Goal: Task Accomplishment & Management: Complete application form

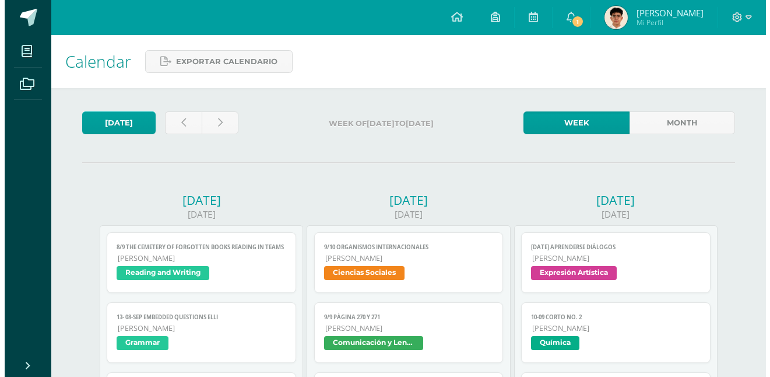
scroll to position [170, 0]
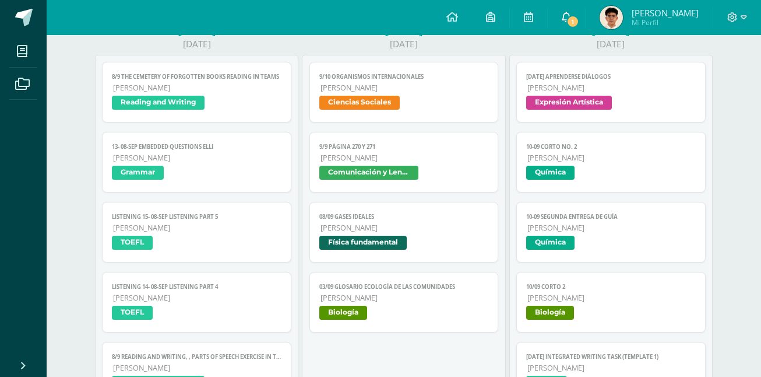
click at [580, 15] on span "1" at bounding box center [573, 21] width 13 height 13
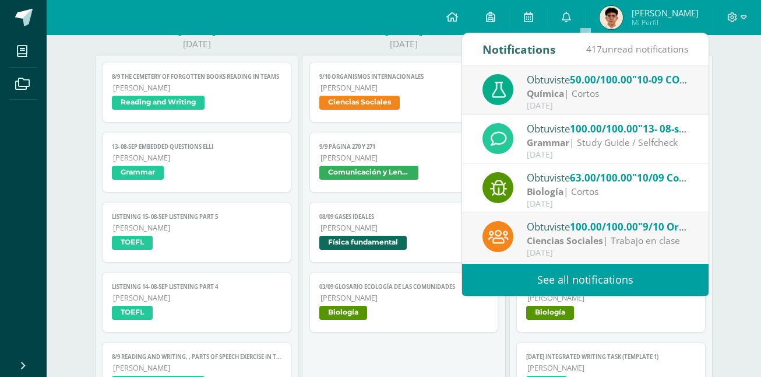
click at [619, 93] on div "Química | Cortos" at bounding box center [608, 93] width 162 height 13
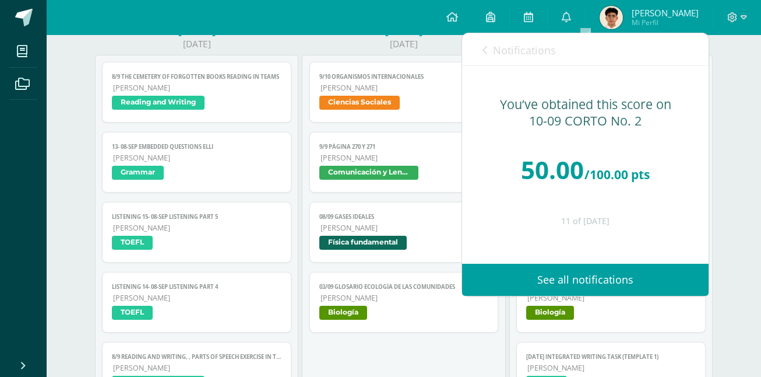
click at [531, 60] on link "Notifications" at bounding box center [519, 49] width 73 height 33
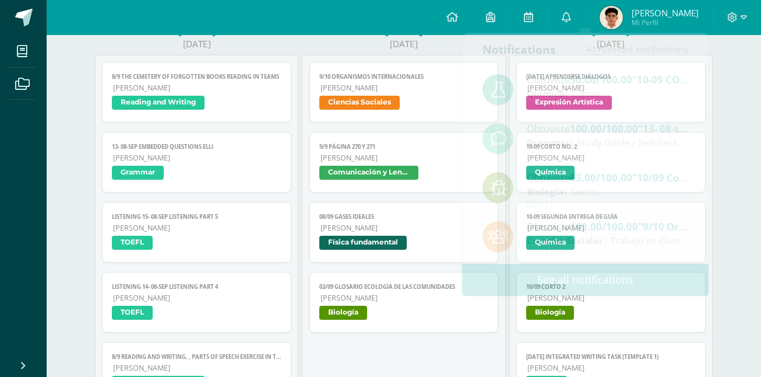
click at [419, 20] on div "Configuration Log out [PERSON_NAME] Mi Perfil 1 0 Mis accesos directos Study Gu…" at bounding box center [404, 17] width 715 height 35
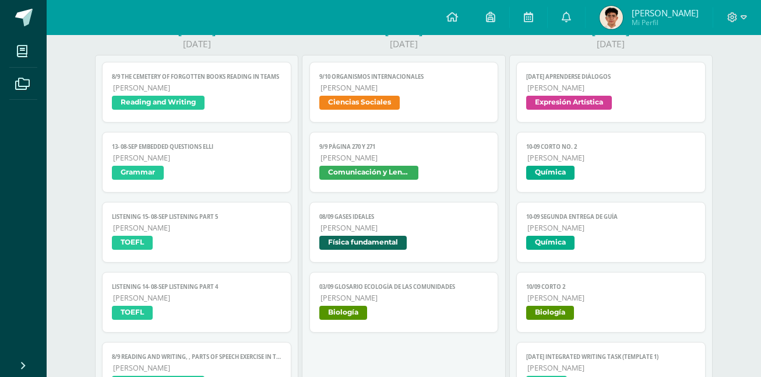
click at [569, 215] on span "10-09 SEGUNDA ENTREGA DE GUÍA" at bounding box center [611, 217] width 170 height 8
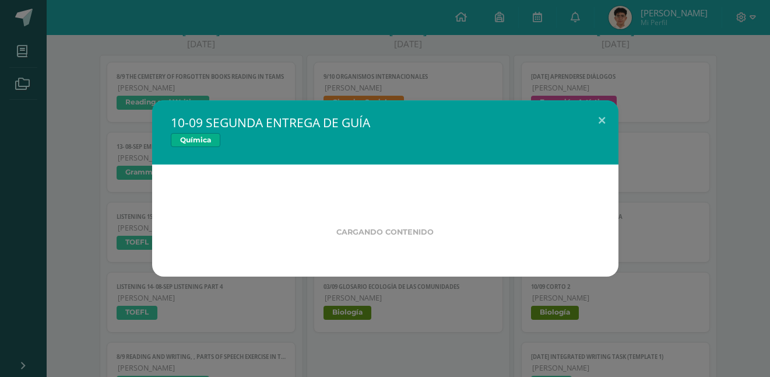
click at [710, 233] on div "10-09 SEGUNDA ENTREGA DE GUÍA Química Cargando contenido" at bounding box center [385, 188] width 761 height 176
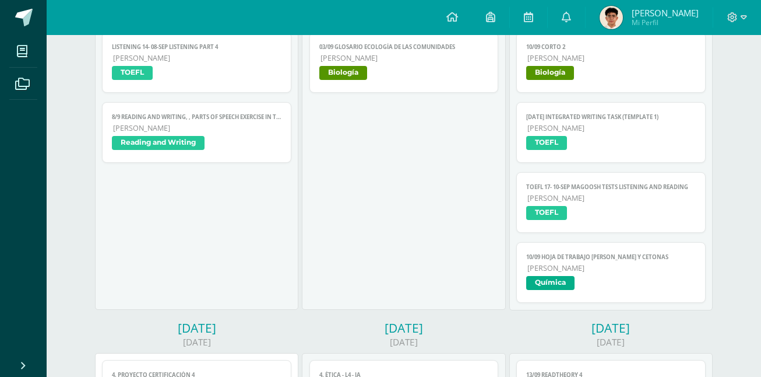
scroll to position [409, 0]
click at [640, 283] on span "Química" at bounding box center [611, 284] width 170 height 17
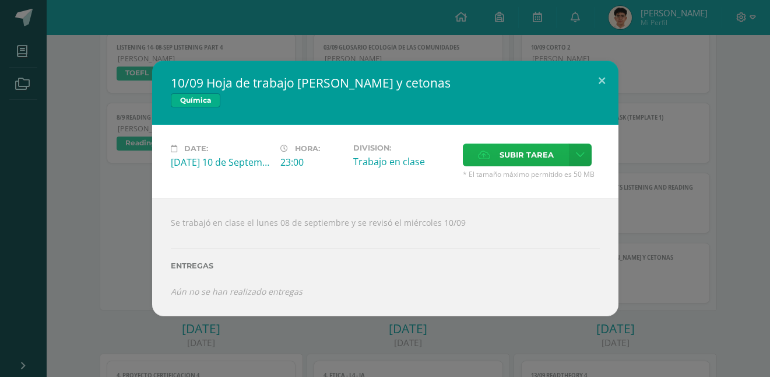
click at [528, 149] on span "Subir tarea" at bounding box center [527, 155] width 54 height 22
click at [0, 0] on input "Subir tarea" at bounding box center [0, 0] width 0 height 0
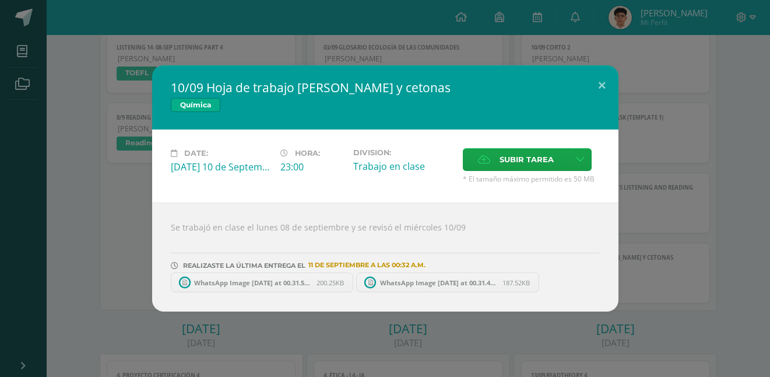
drag, startPoint x: 627, startPoint y: 220, endPoint x: 674, endPoint y: 251, distance: 56.8
click at [674, 251] on div "10/09 Hoja de trabajo [PERSON_NAME] y cetonas Química Date: [DATE] 10 de Septem…" at bounding box center [385, 188] width 761 height 246
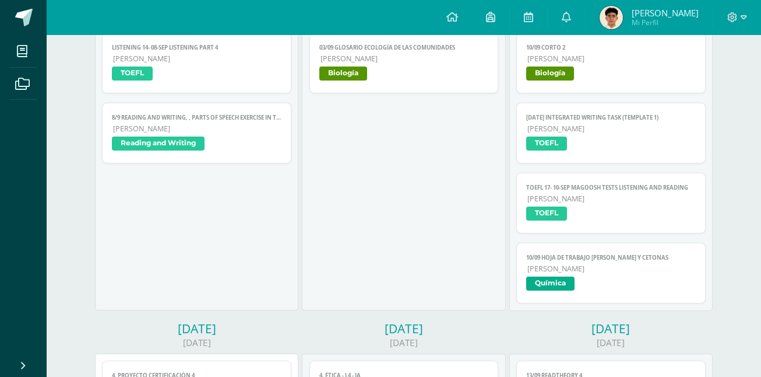
click at [630, 224] on link "TOEFL 17- 10-sep Magoosh Tests Listening and Reading [PERSON_NAME] TOEFL" at bounding box center [611, 203] width 189 height 61
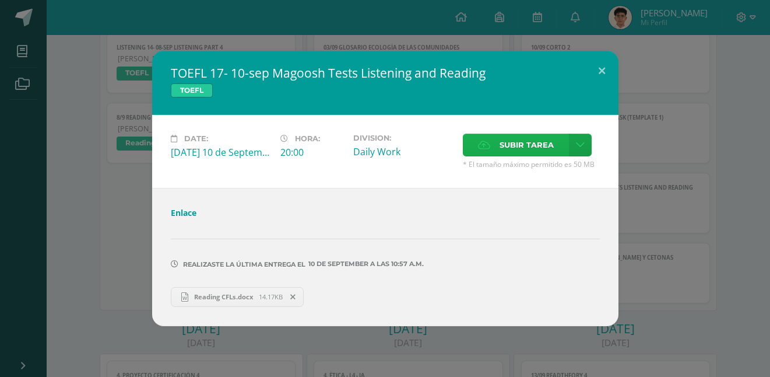
click at [528, 138] on span "Subir tarea" at bounding box center [527, 145] width 54 height 22
click at [0, 0] on input "Subir tarea" at bounding box center [0, 0] width 0 height 0
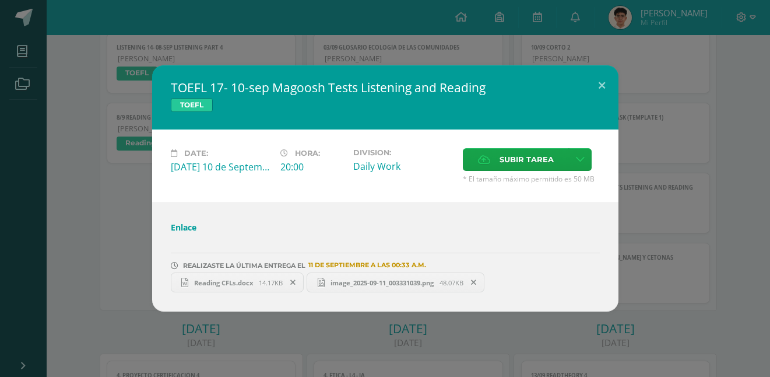
click at [648, 157] on div "TOEFL 17- 10-sep Magoosh Tests Listening and Reading TOEFL Date: [DATE] 10 de S…" at bounding box center [385, 188] width 761 height 246
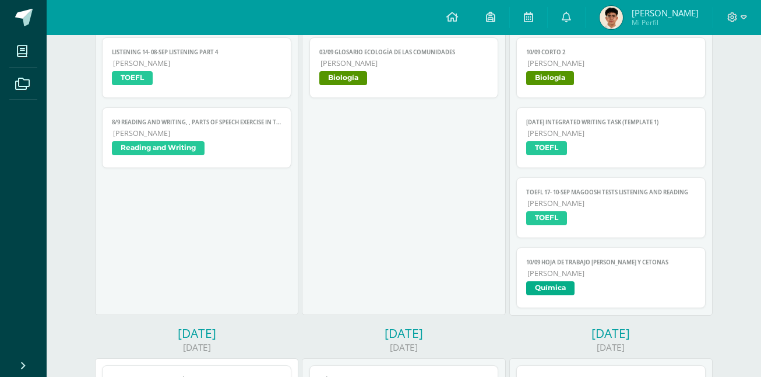
scroll to position [412, 0]
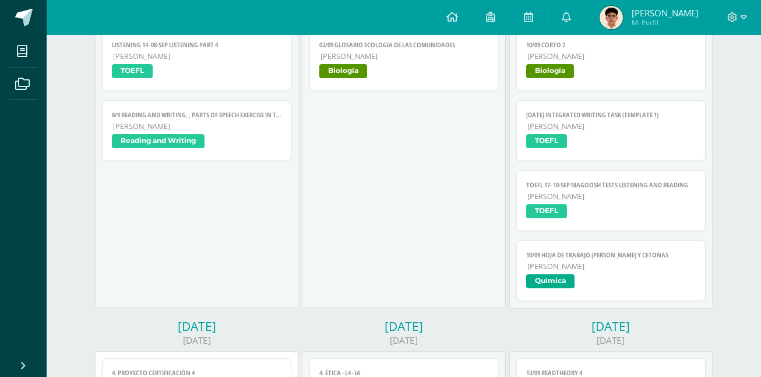
click at [601, 109] on link "[DATE] Integrated Writing Task (Template 1) [PERSON_NAME] TOEFL" at bounding box center [611, 130] width 189 height 61
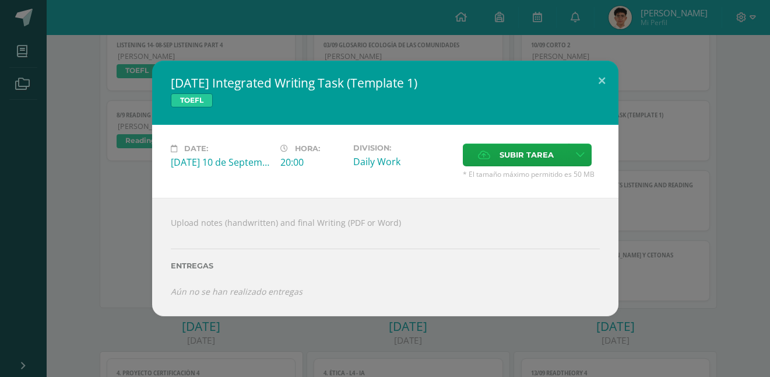
click at [67, 187] on div "[DATE] Integrated Writing Task (Template 1) TOEFL Date: [DATE] 10 de September …" at bounding box center [385, 188] width 761 height 255
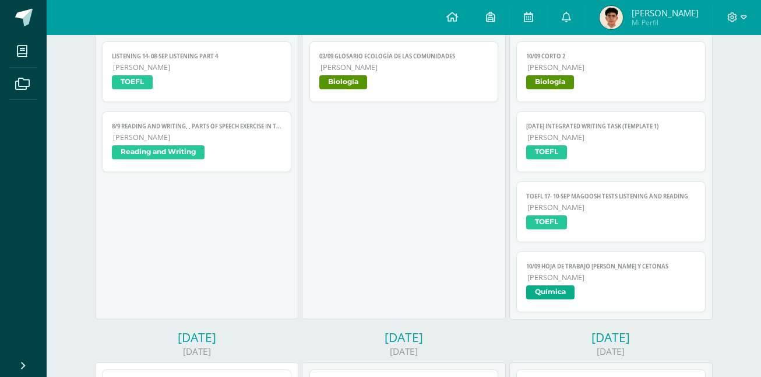
scroll to position [402, 0]
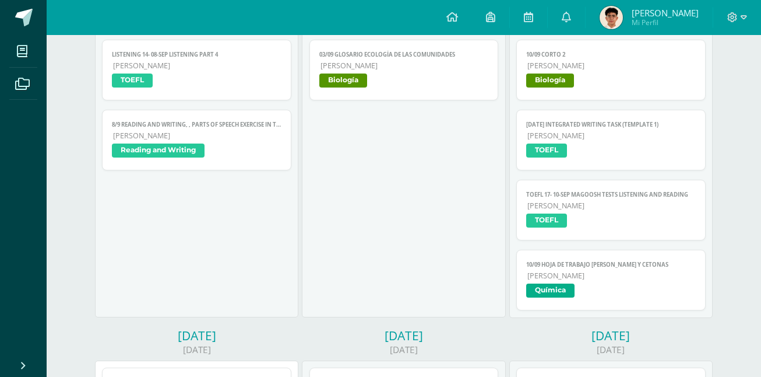
click at [578, 217] on span "TOEFL" at bounding box center [611, 221] width 170 height 17
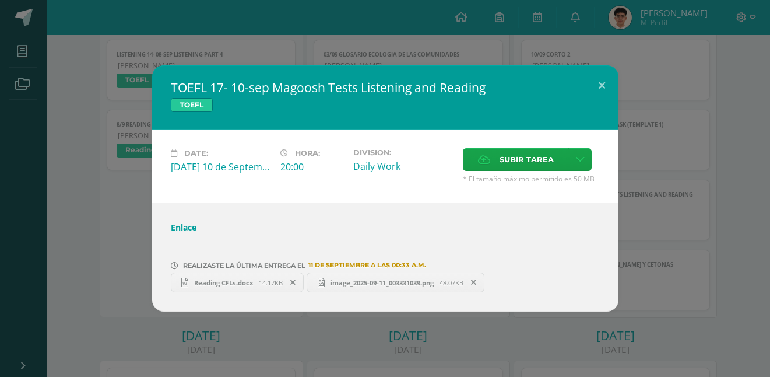
click at [292, 286] on icon at bounding box center [292, 282] width 5 height 8
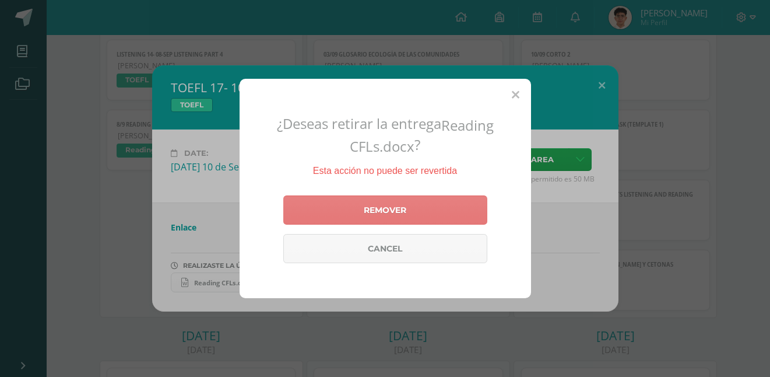
click at [350, 204] on link "Remover" at bounding box center [385, 209] width 204 height 29
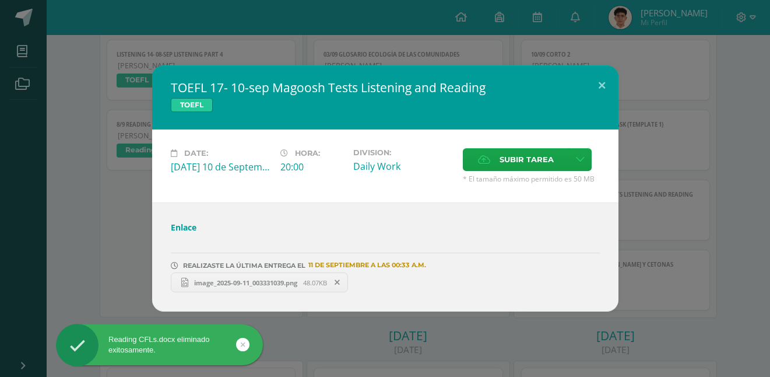
click at [143, 185] on div "TOEFL 17- 10-sep Magoosh Tests Listening and Reading TOEFL Date: [DATE] 10 de S…" at bounding box center [385, 188] width 761 height 246
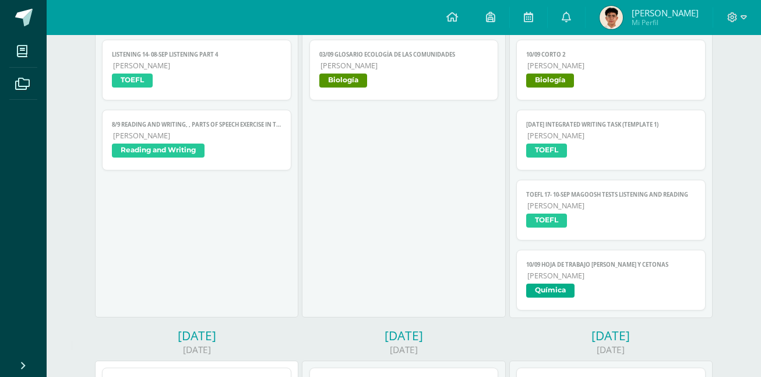
click at [570, 229] on span "TOEFL" at bounding box center [611, 221] width 170 height 17
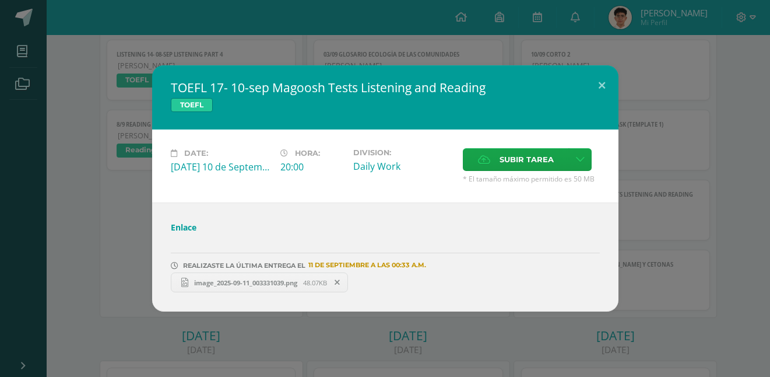
click at [665, 140] on div "TOEFL 17- 10-sep Magoosh Tests Listening and Reading TOEFL Date: [DATE] 10 de S…" at bounding box center [385, 188] width 761 height 246
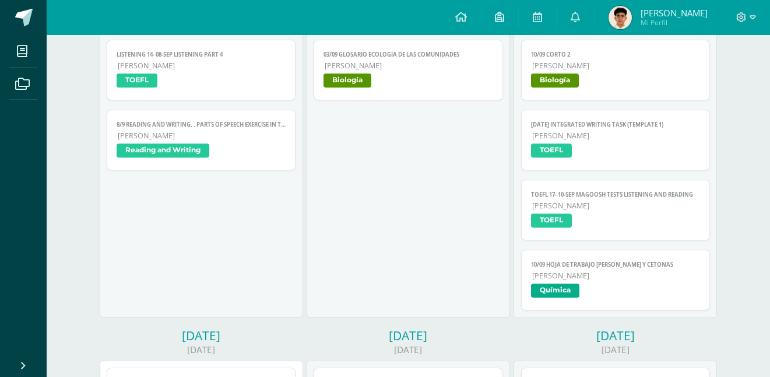
click at [665, 140] on div "TOEFL 17- 10-sep Magoosh Tests Listening and Reading TOEFL Date: [DATE] 10 de S…" at bounding box center [385, 188] width 761 height 246
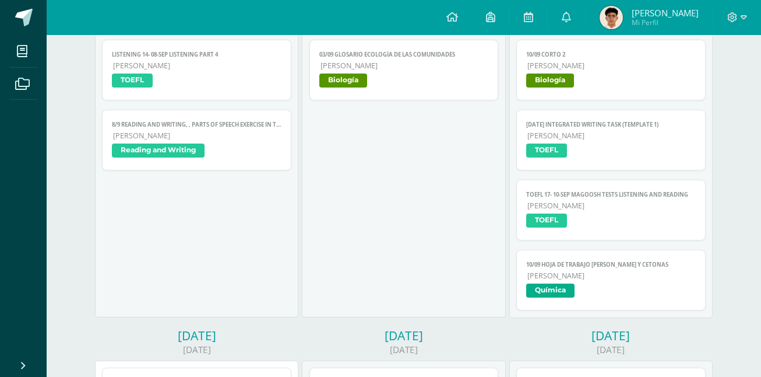
click at [665, 140] on span "[PERSON_NAME]" at bounding box center [612, 136] width 168 height 10
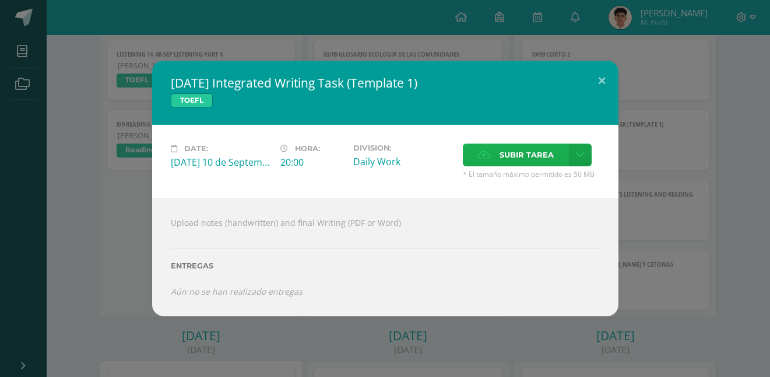
click at [555, 157] on label "Subir tarea" at bounding box center [516, 154] width 106 height 23
click at [0, 0] on input "Subir tarea" at bounding box center [0, 0] width 0 height 0
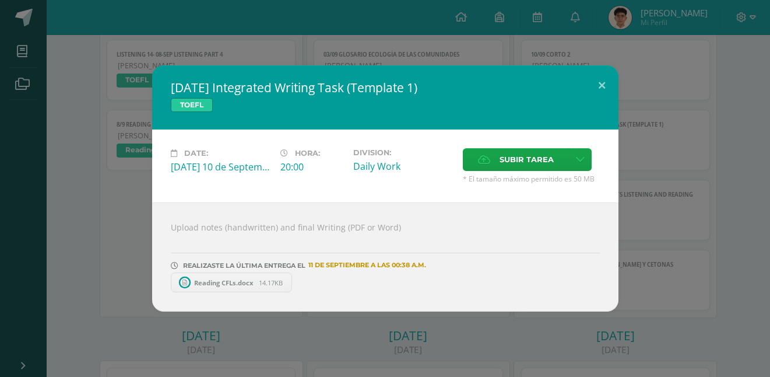
click at [136, 210] on div "[DATE] Integrated Writing Task (Template 1) TOEFL Date: [DATE] 10 de September …" at bounding box center [385, 188] width 761 height 246
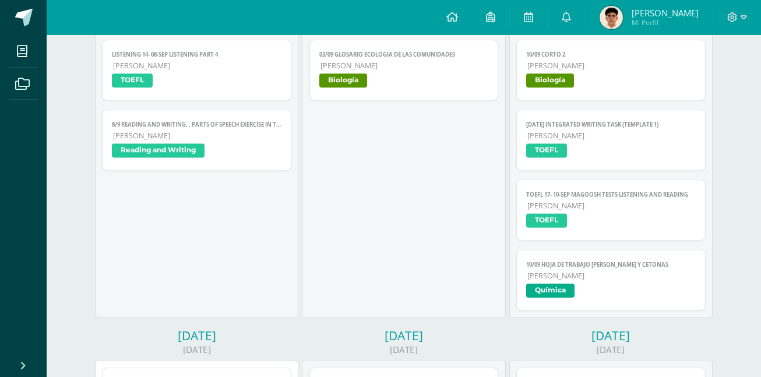
click at [584, 215] on span "TOEFL" at bounding box center [611, 221] width 170 height 17
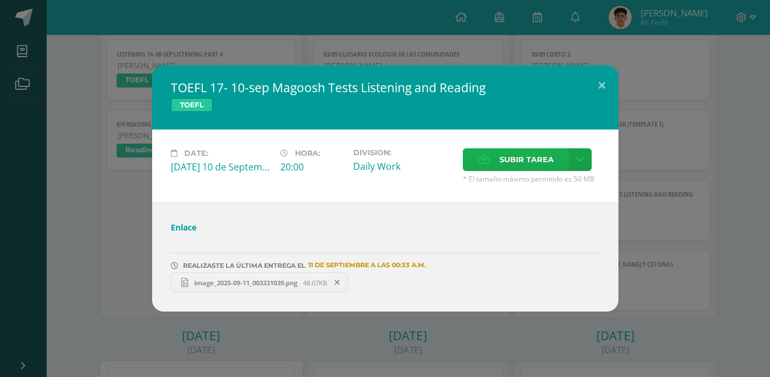
click at [510, 161] on span "Subir tarea" at bounding box center [527, 160] width 54 height 22
click at [0, 0] on input "Subir tarea" at bounding box center [0, 0] width 0 height 0
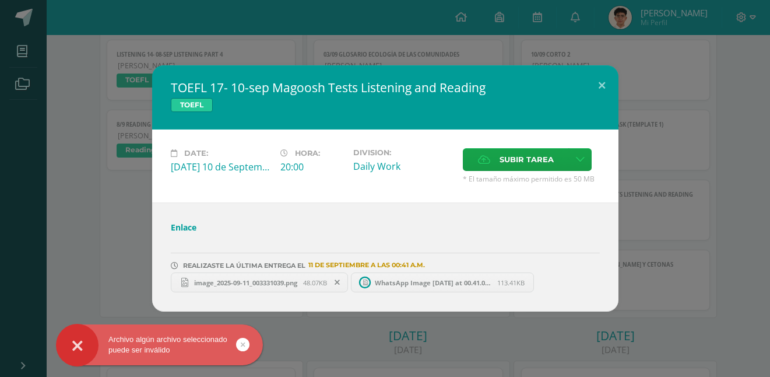
click at [50, 288] on div "TOEFL 17- 10-sep Magoosh Tests Listening and Reading TOEFL Date: [DATE] 10 de S…" at bounding box center [385, 188] width 761 height 246
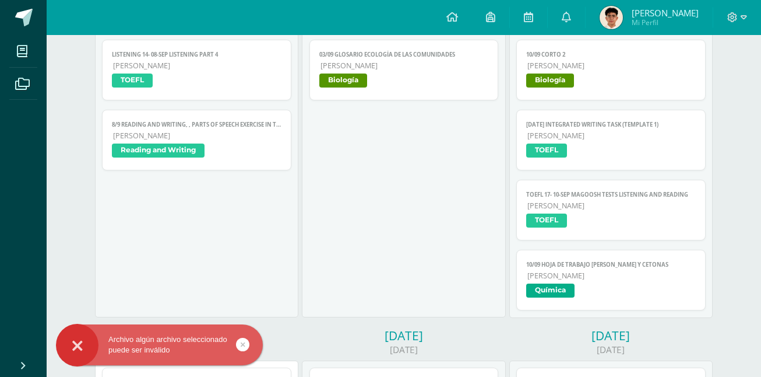
click at [601, 151] on span "TOEFL" at bounding box center [611, 151] width 170 height 17
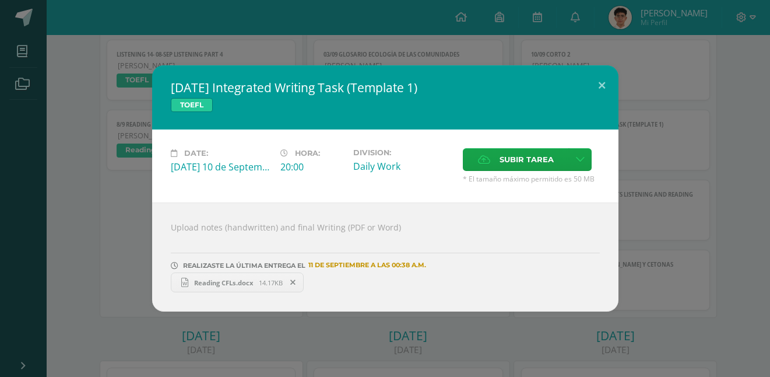
click at [651, 210] on div "[DATE] Integrated Writing Task (Template 1) TOEFL Date: [DATE] 10 de September …" at bounding box center [385, 188] width 761 height 246
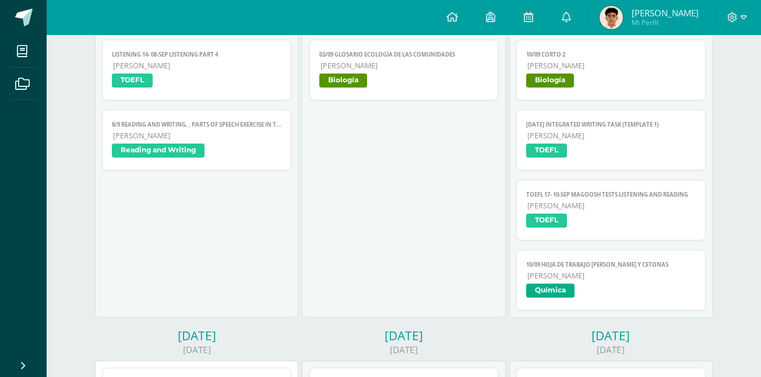
click at [651, 210] on span "[PERSON_NAME]" at bounding box center [612, 206] width 168 height 10
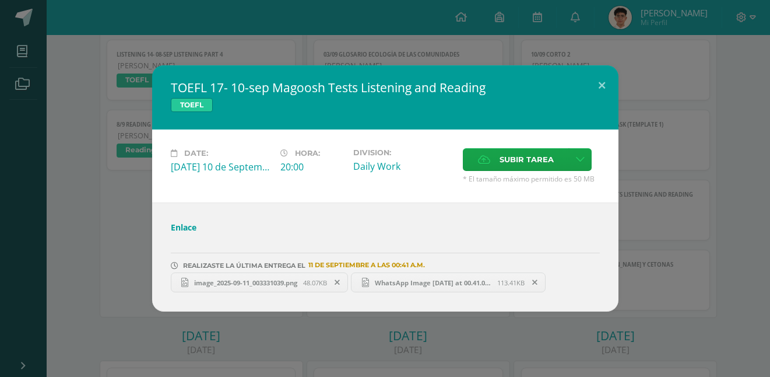
click at [538, 280] on icon at bounding box center [534, 282] width 5 height 8
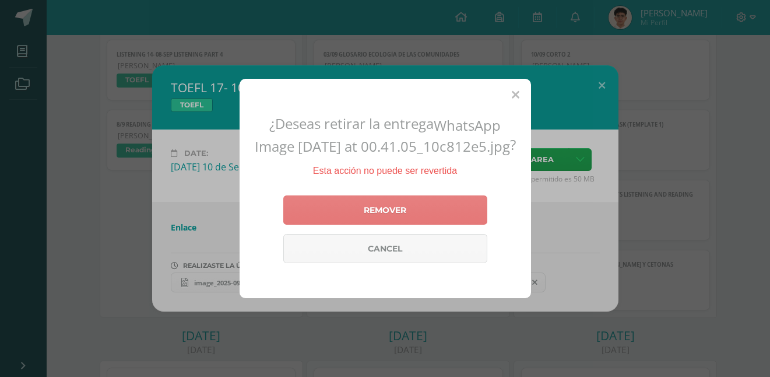
click at [476, 215] on link "Remover" at bounding box center [385, 209] width 204 height 29
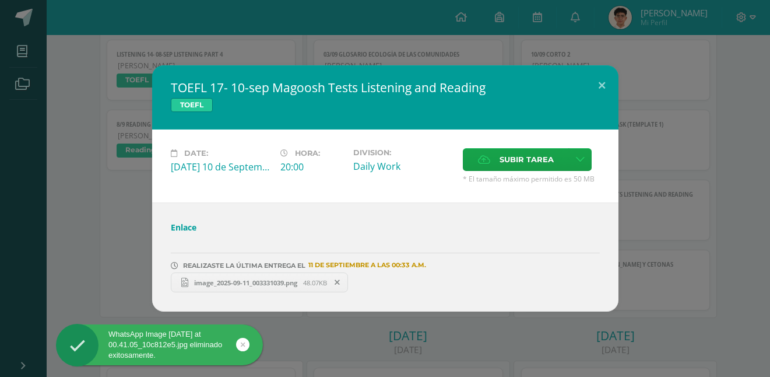
click at [631, 145] on div "TOEFL 17- 10-sep Magoosh Tests Listening and Reading TOEFL Date: [DATE] 10 de S…" at bounding box center [385, 188] width 761 height 246
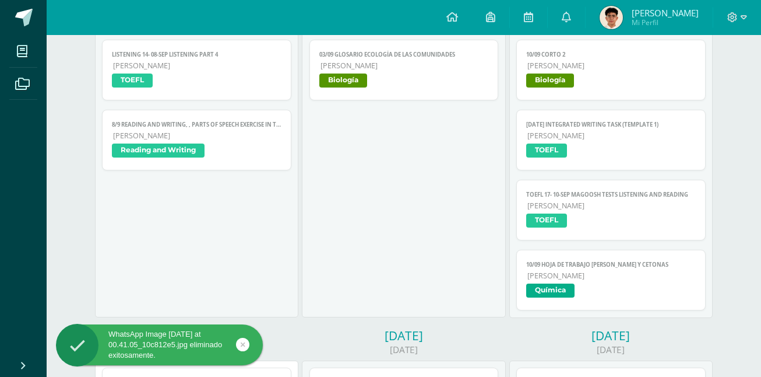
click at [609, 149] on span "TOEFL" at bounding box center [611, 151] width 170 height 17
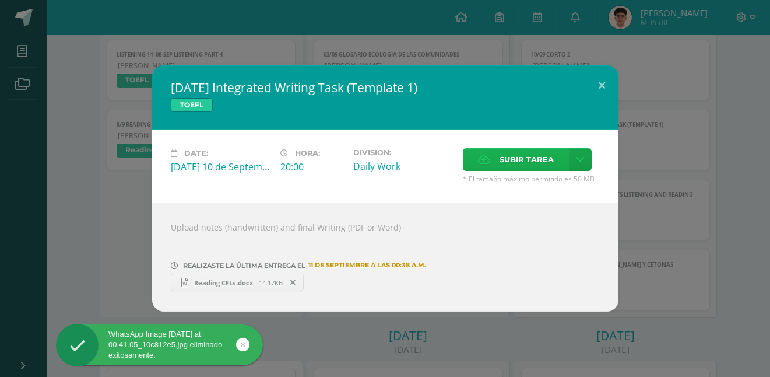
click at [514, 152] on span "Subir tarea" at bounding box center [527, 160] width 54 height 22
click at [0, 0] on input "Subir tarea" at bounding box center [0, 0] width 0 height 0
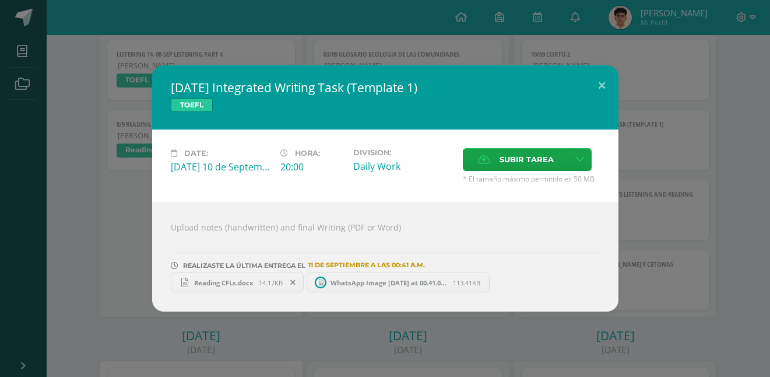
click at [668, 191] on div "[DATE] Integrated Writing Task (Template 1) TOEFL Date: [DATE] 10 de September …" at bounding box center [385, 188] width 761 height 246
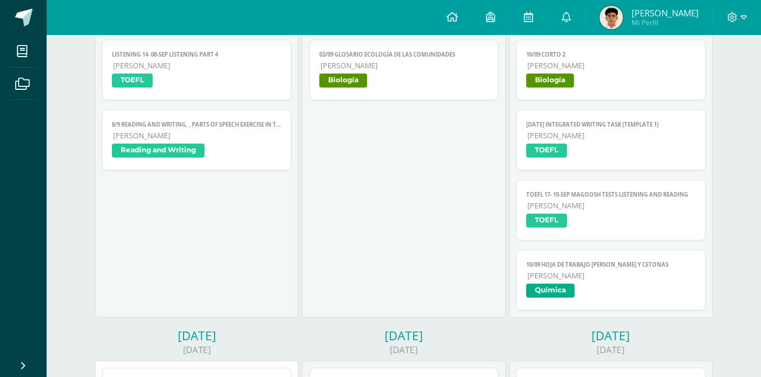
click at [647, 204] on span "[PERSON_NAME]" at bounding box center [612, 206] width 168 height 10
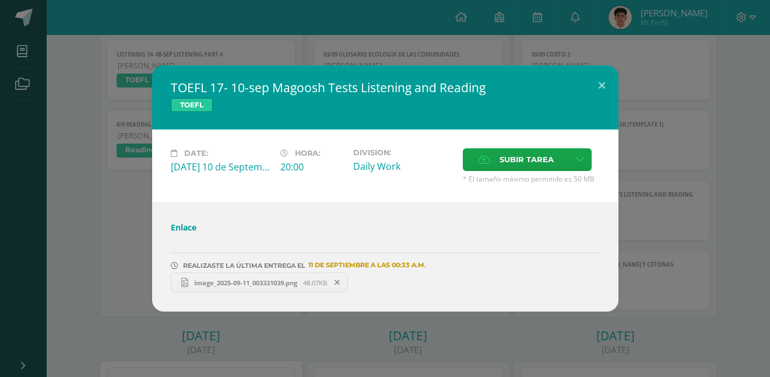
click at [194, 220] on div "Enlace REALIZASTE LA ÚLTIMA ENTREGA EL 11 DE septiembre A LAS 00:33 A.M. image_…" at bounding box center [385, 256] width 466 height 109
click at [193, 223] on link "Enlace" at bounding box center [184, 227] width 26 height 11
click at [471, 160] on label "Subir tarea" at bounding box center [516, 159] width 106 height 23
click at [0, 0] on input "Subir tarea" at bounding box center [0, 0] width 0 height 0
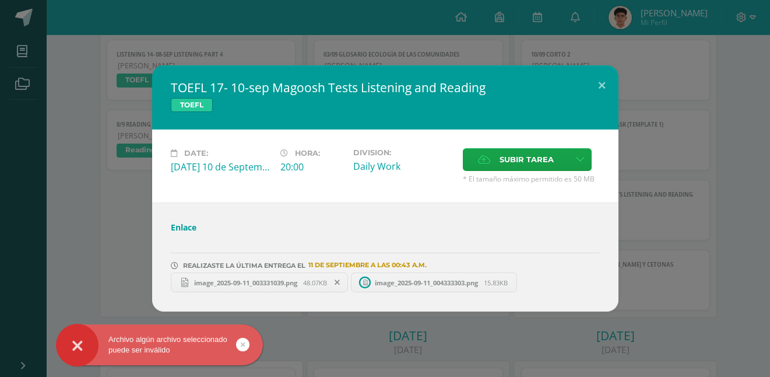
click at [101, 215] on div "TOEFL 17- 10-sep Magoosh Tests Listening and Reading TOEFL Date: [DATE] 10 de S…" at bounding box center [385, 188] width 761 height 246
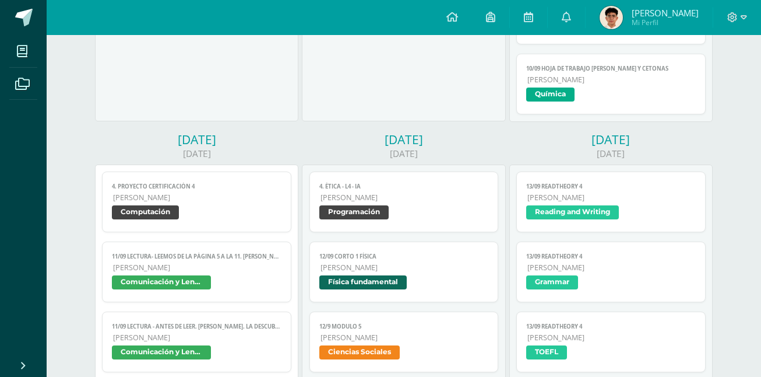
scroll to position [599, 0]
